Goal: Task Accomplishment & Management: Use online tool/utility

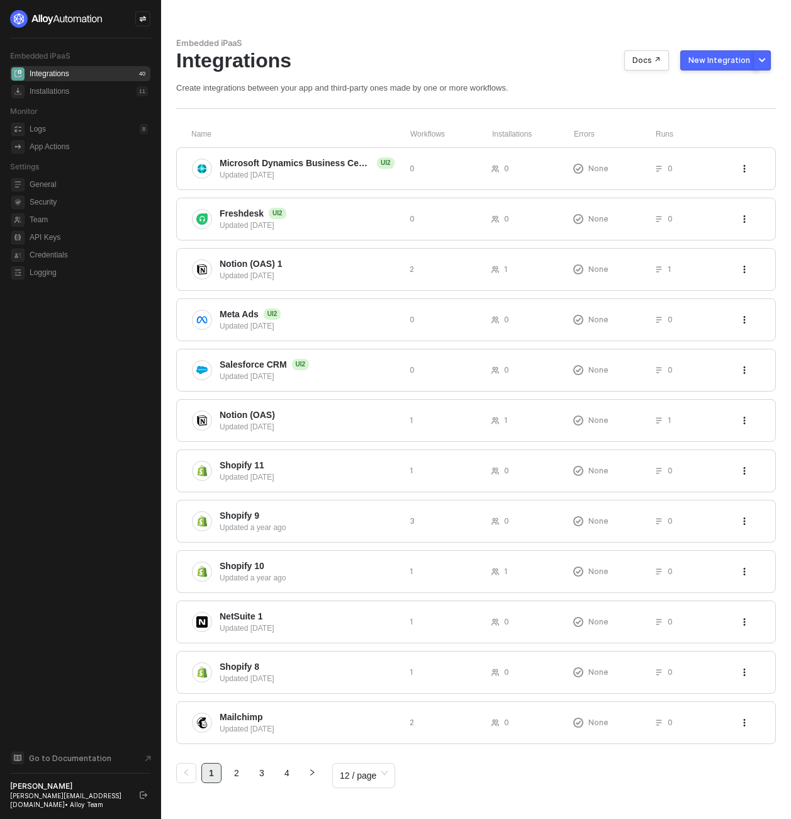
click at [422, 94] on div "Embedded iPaaS Integrations Docs ↗ New Integration Create integrations between …" at bounding box center [476, 410] width 630 height 821
click at [335, 167] on span "Microsoft Dynamics Business Central" at bounding box center [296, 163] width 152 height 13
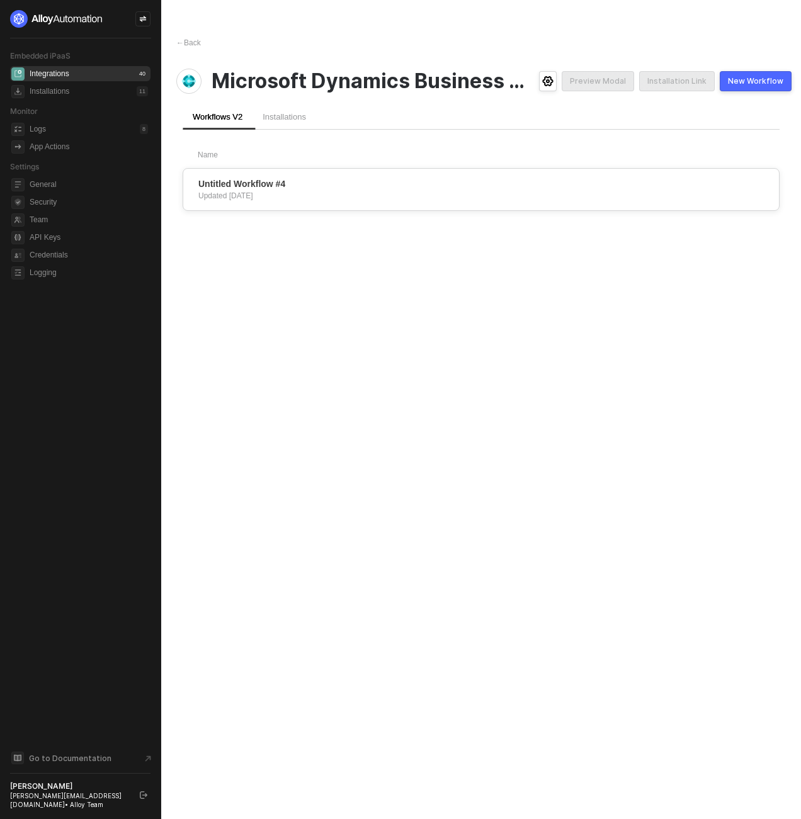
drag, startPoint x: 529, startPoint y: 162, endPoint x: 611, endPoint y: 169, distance: 82.1
click at [532, 162] on div "Name Untitled Workflow #4 Updated 3 days ago" at bounding box center [481, 180] width 597 height 61
click at [728, 81] on div "New Workflow" at bounding box center [755, 81] width 55 height 10
click at [195, 41] on div "← Back" at bounding box center [188, 43] width 25 height 11
